Goal: Complete application form

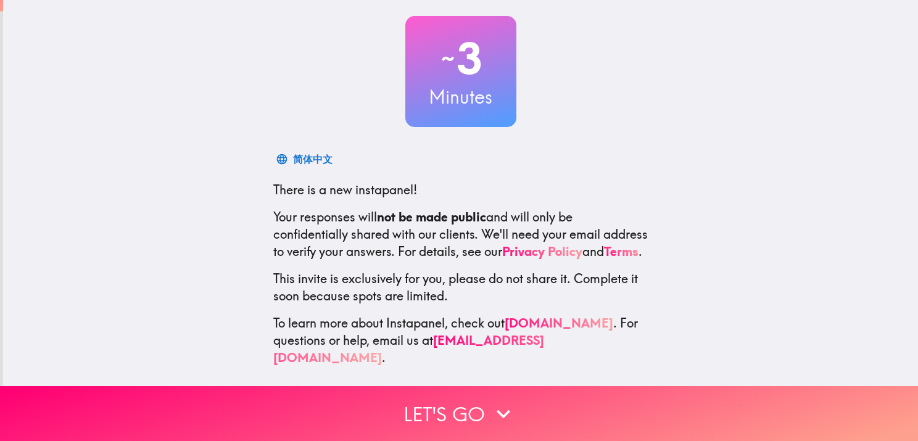
scroll to position [72, 0]
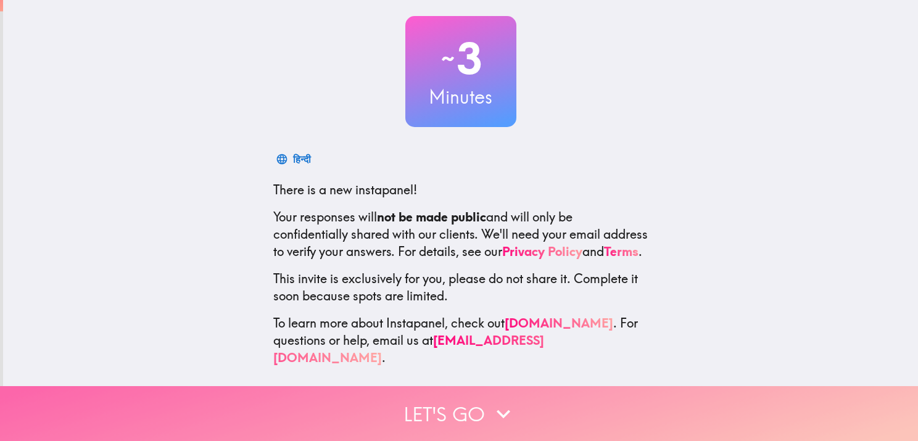
click at [491, 401] on icon "button" at bounding box center [503, 414] width 27 height 27
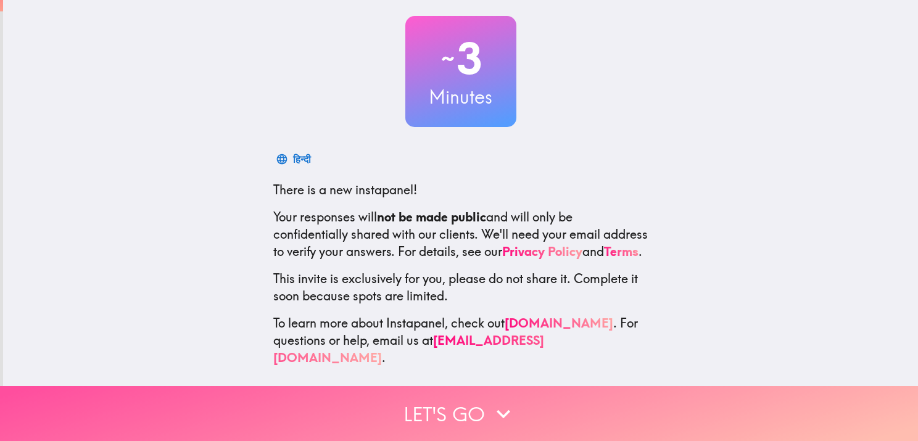
scroll to position [0, 0]
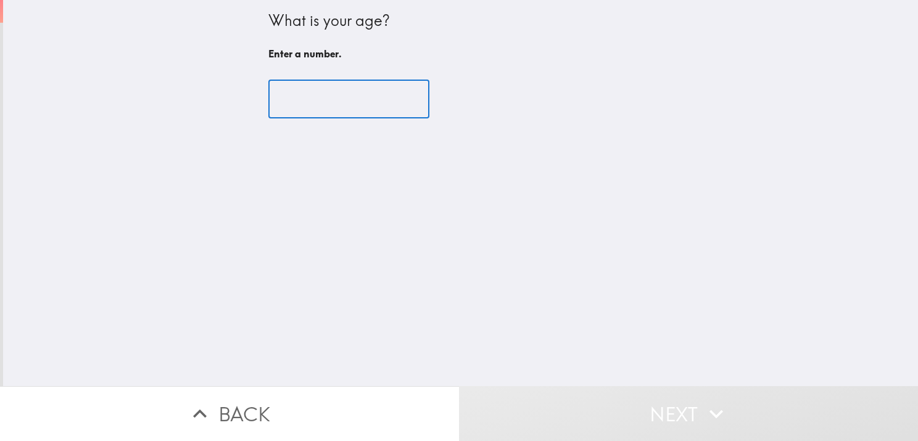
click at [331, 107] on input "number" at bounding box center [348, 99] width 161 height 38
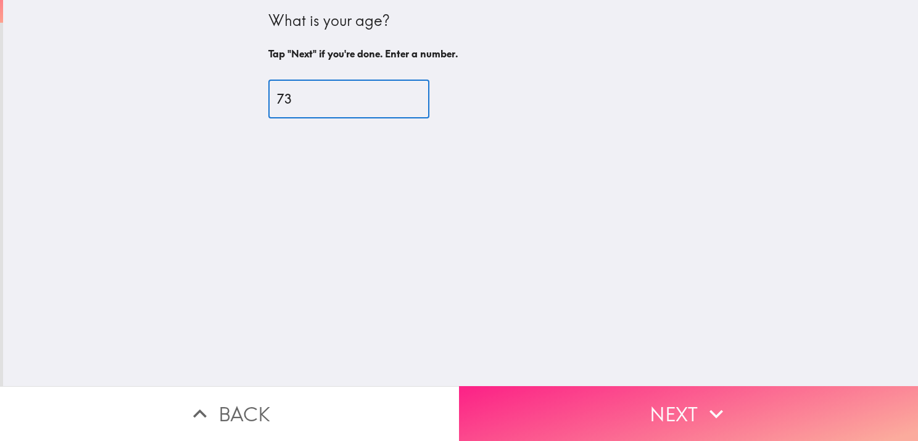
type input "73"
click at [776, 411] on button "Next" at bounding box center [688, 413] width 459 height 55
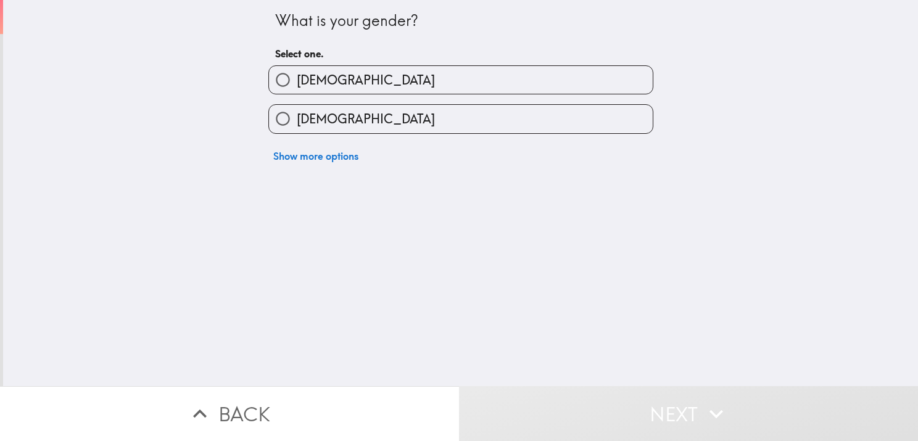
click at [380, 114] on label "[DEMOGRAPHIC_DATA]" at bounding box center [461, 119] width 384 height 28
click at [297, 114] on input "[DEMOGRAPHIC_DATA]" at bounding box center [283, 119] width 28 height 28
radio input "true"
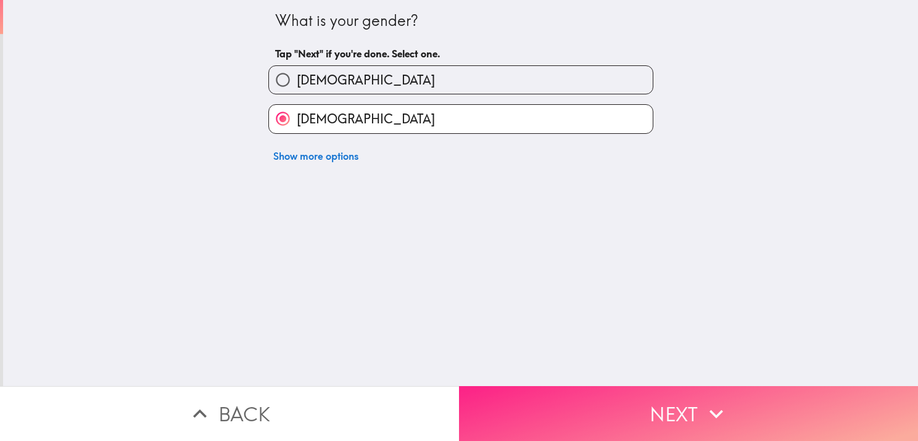
click at [634, 396] on button "Next" at bounding box center [688, 413] width 459 height 55
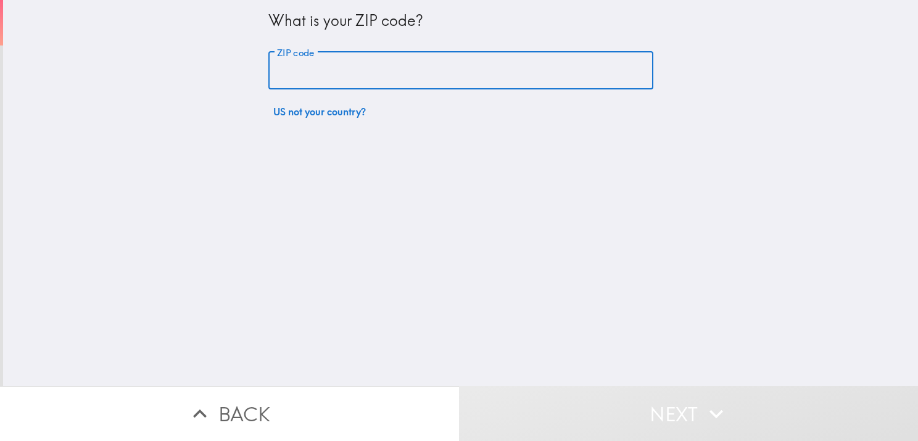
click at [415, 74] on input "ZIP code" at bounding box center [460, 71] width 385 height 38
type input "07727"
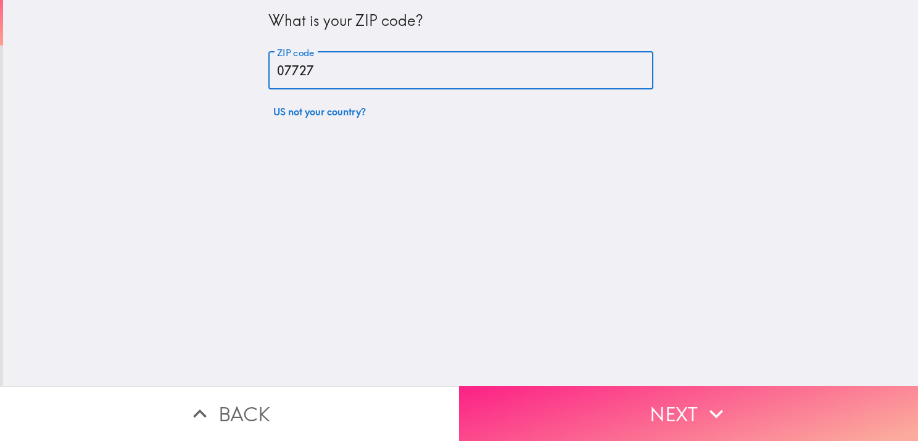
click at [679, 409] on button "Next" at bounding box center [688, 413] width 459 height 55
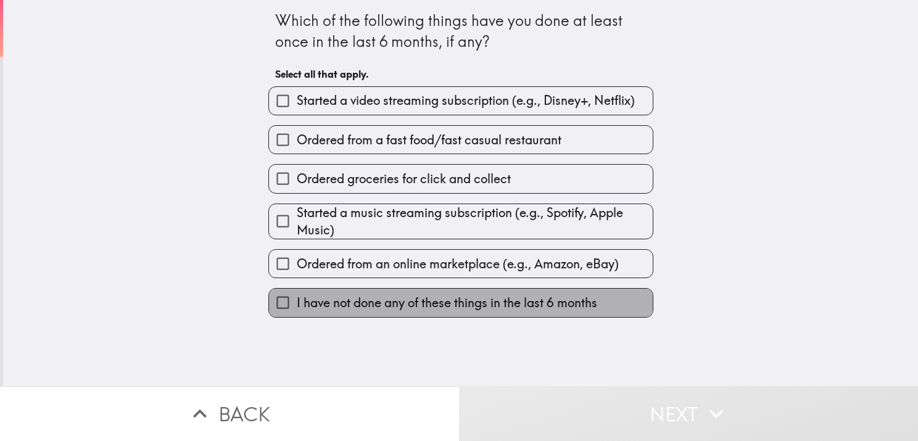
click at [488, 300] on span "I have not done any of these things in the last 6 months" at bounding box center [447, 302] width 301 height 17
click at [297, 300] on input "I have not done any of these things in the last 6 months" at bounding box center [283, 303] width 28 height 28
checkbox input "true"
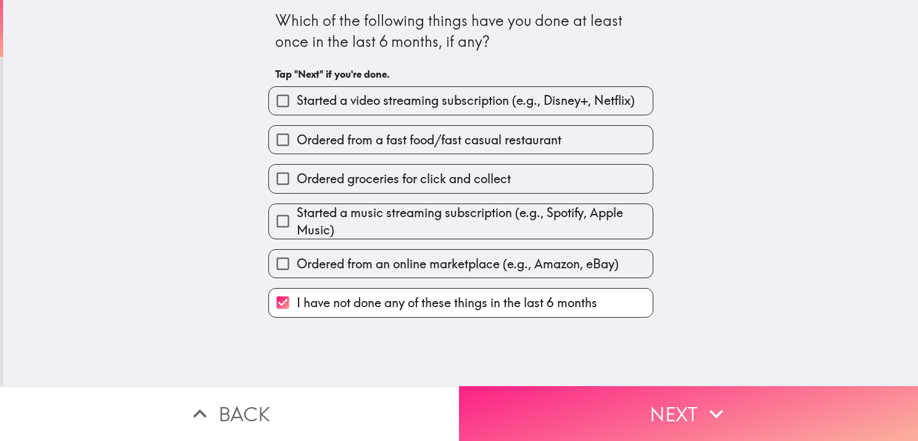
click at [671, 399] on button "Next" at bounding box center [688, 413] width 459 height 55
